Goal: Navigation & Orientation: Find specific page/section

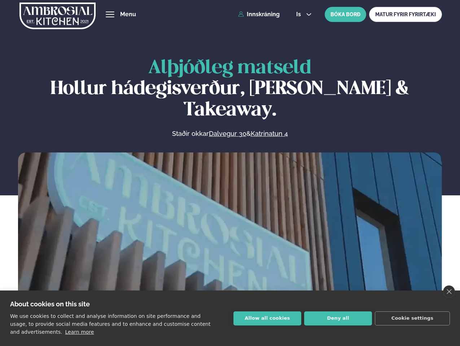
click at [448, 292] on link "close" at bounding box center [449, 291] width 12 height 12
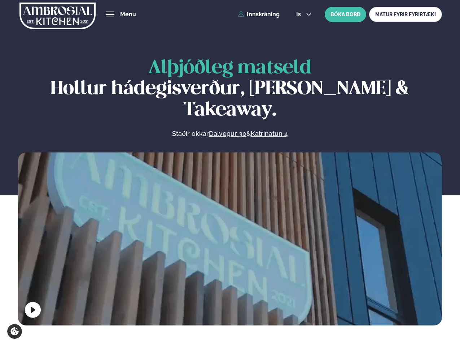
click at [110, 14] on span "hamburger" at bounding box center [110, 14] width 6 height 6
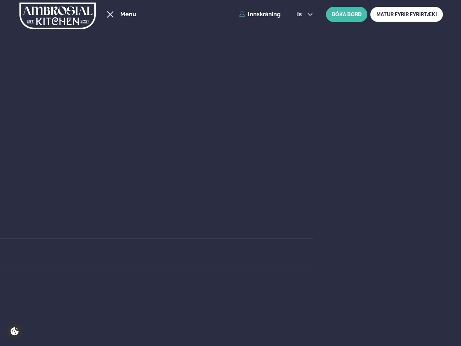
click at [303, 14] on span "is" at bounding box center [300, 15] width 7 height 6
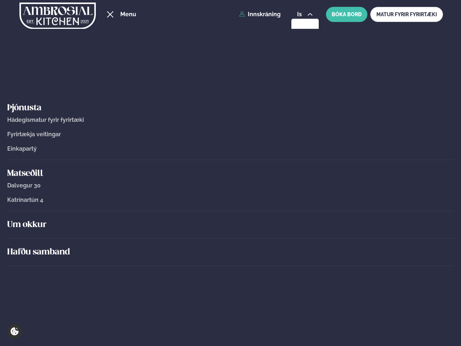
click at [230, 237] on div "Um okkur" at bounding box center [230, 224] width 447 height 27
